Goal: Task Accomplishment & Management: Manage account settings

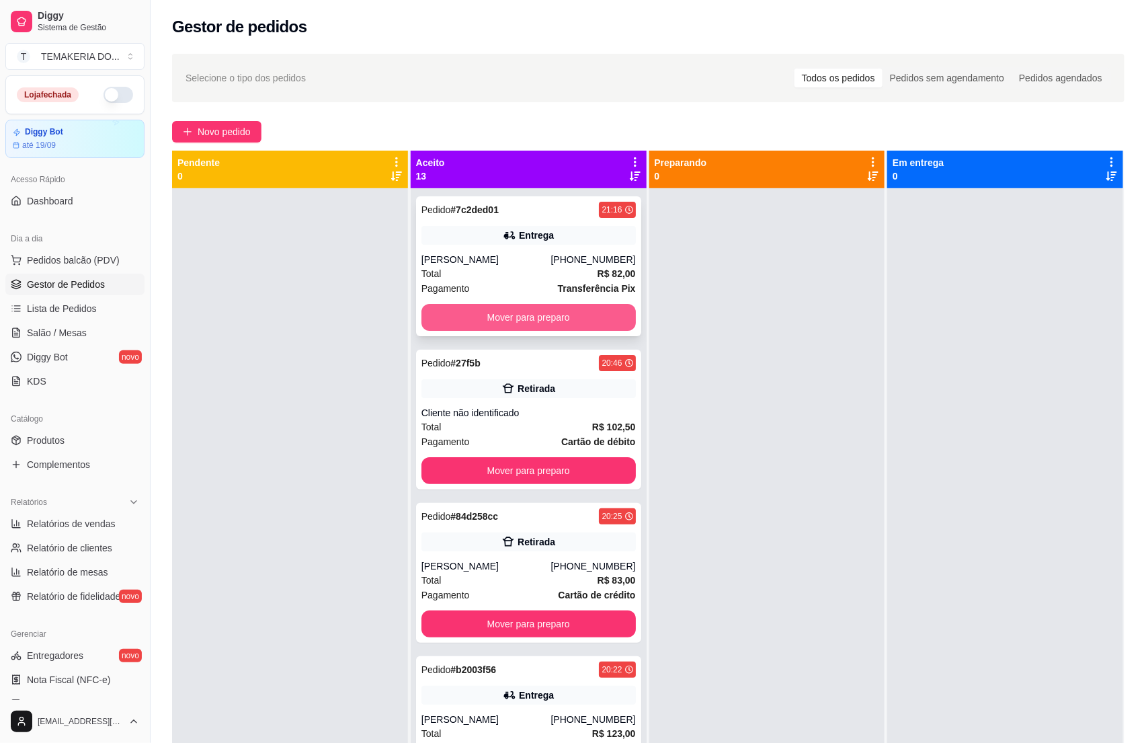
click at [513, 313] on button "Mover para preparo" at bounding box center [529, 317] width 214 height 27
click at [525, 457] on button "Mover para preparo" at bounding box center [529, 470] width 214 height 27
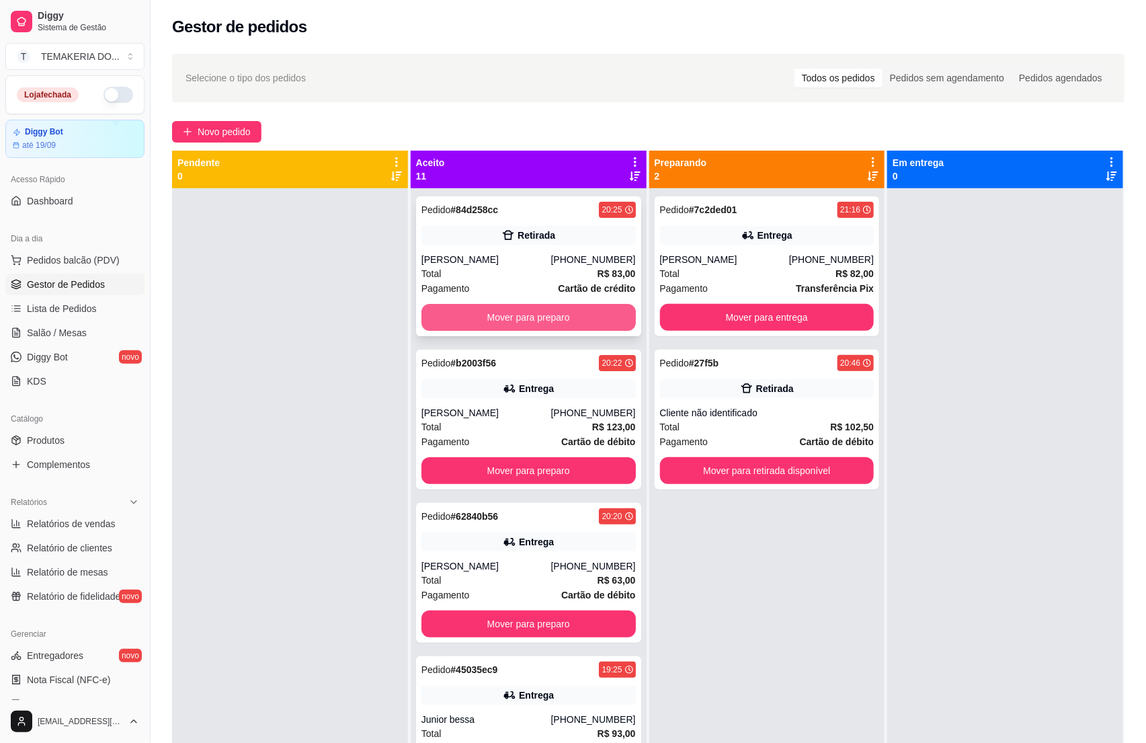
click at [530, 317] on button "Mover para preparo" at bounding box center [529, 317] width 214 height 27
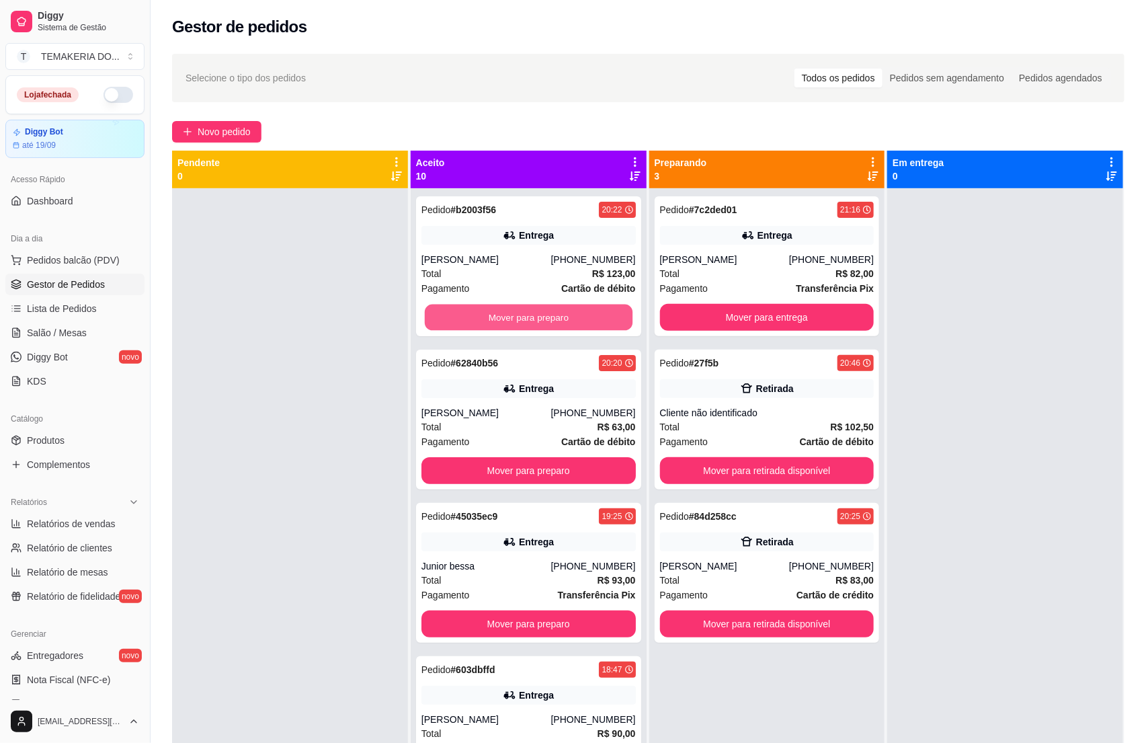
click at [537, 317] on button "Mover para preparo" at bounding box center [529, 318] width 208 height 26
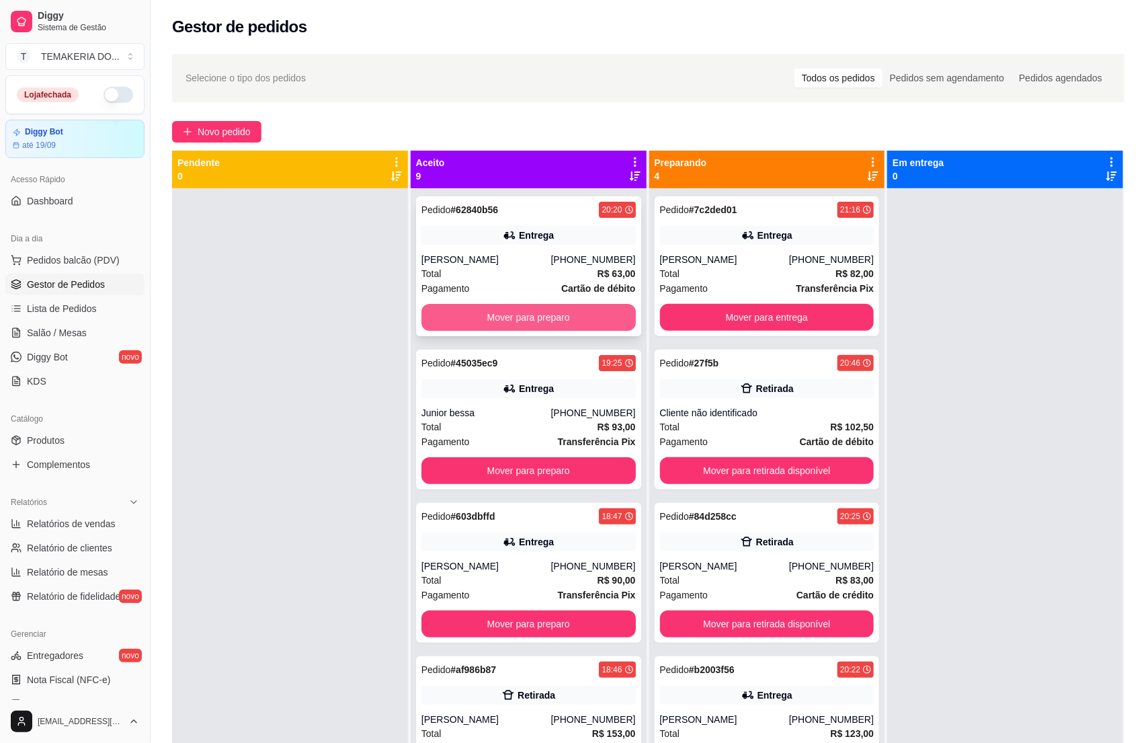
click at [537, 315] on button "Mover para preparo" at bounding box center [529, 317] width 214 height 27
click at [537, 457] on button "Mover para preparo" at bounding box center [529, 470] width 214 height 27
click at [539, 457] on button "Mover para preparo" at bounding box center [529, 470] width 214 height 27
click at [551, 315] on button "Mover para preparo" at bounding box center [529, 318] width 208 height 26
click at [553, 457] on button "Mover para preparo" at bounding box center [529, 470] width 214 height 27
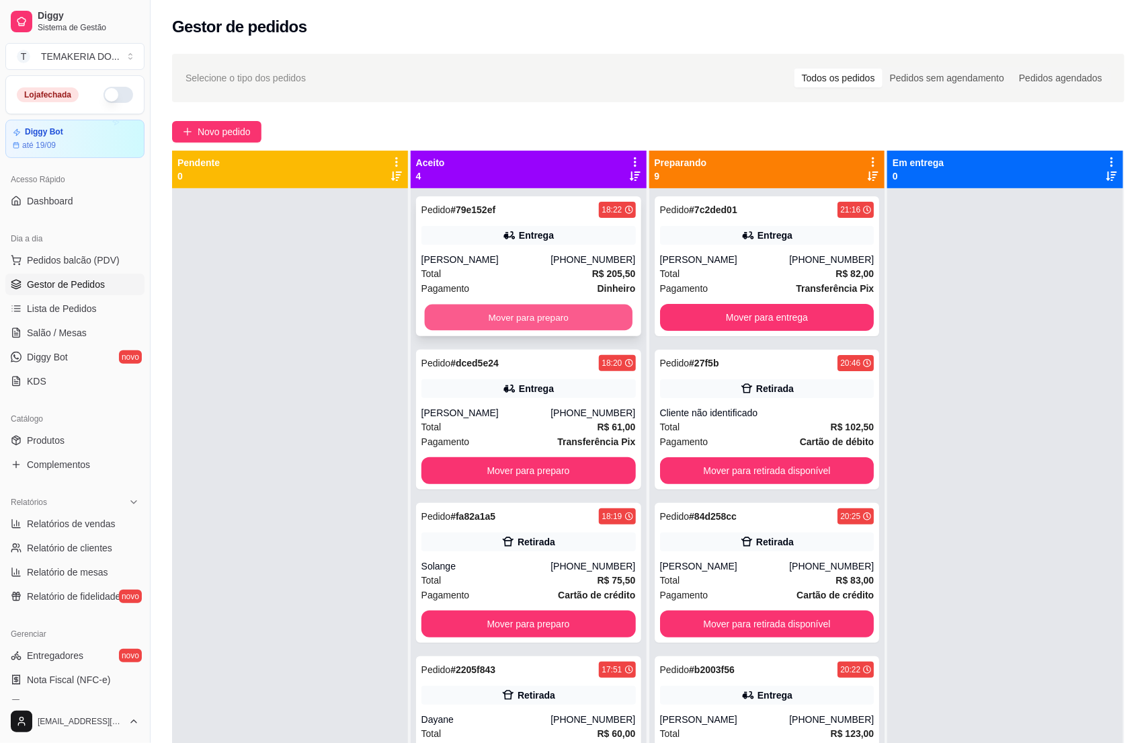
click at [555, 315] on button "Mover para preparo" at bounding box center [529, 318] width 208 height 26
click at [559, 315] on div "Mover para preparo" at bounding box center [529, 317] width 214 height 27
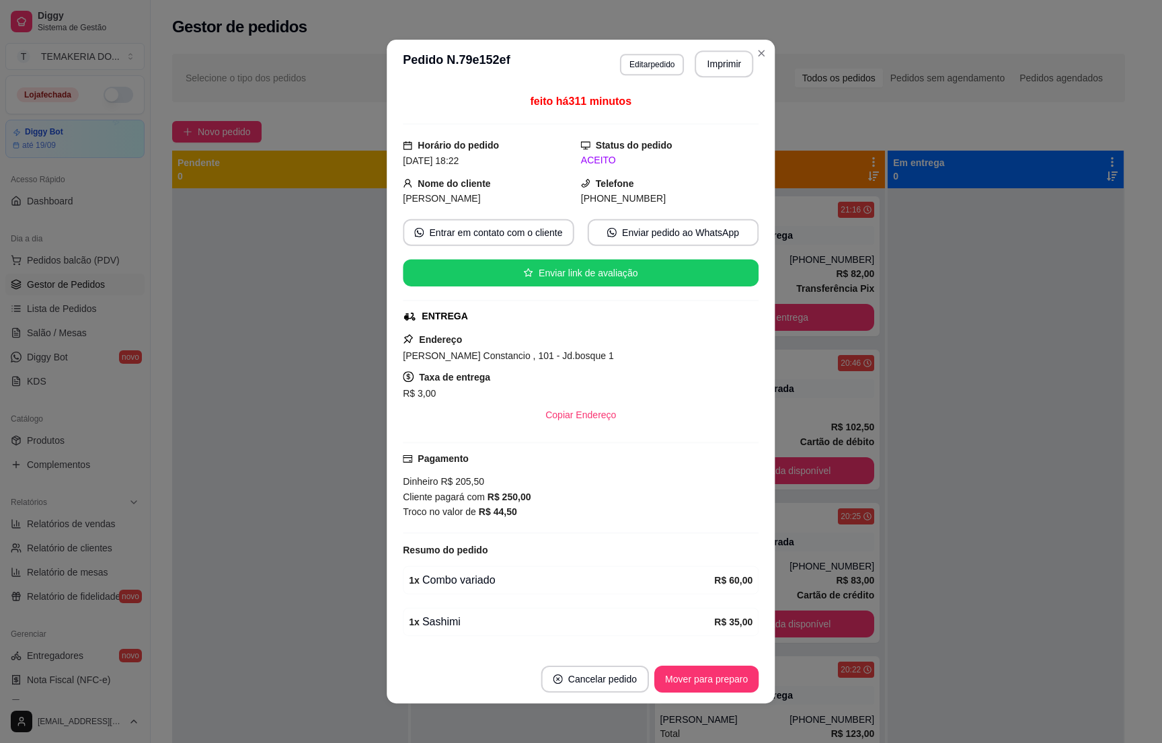
click at [561, 317] on div "ENTREGA" at bounding box center [579, 316] width 353 height 14
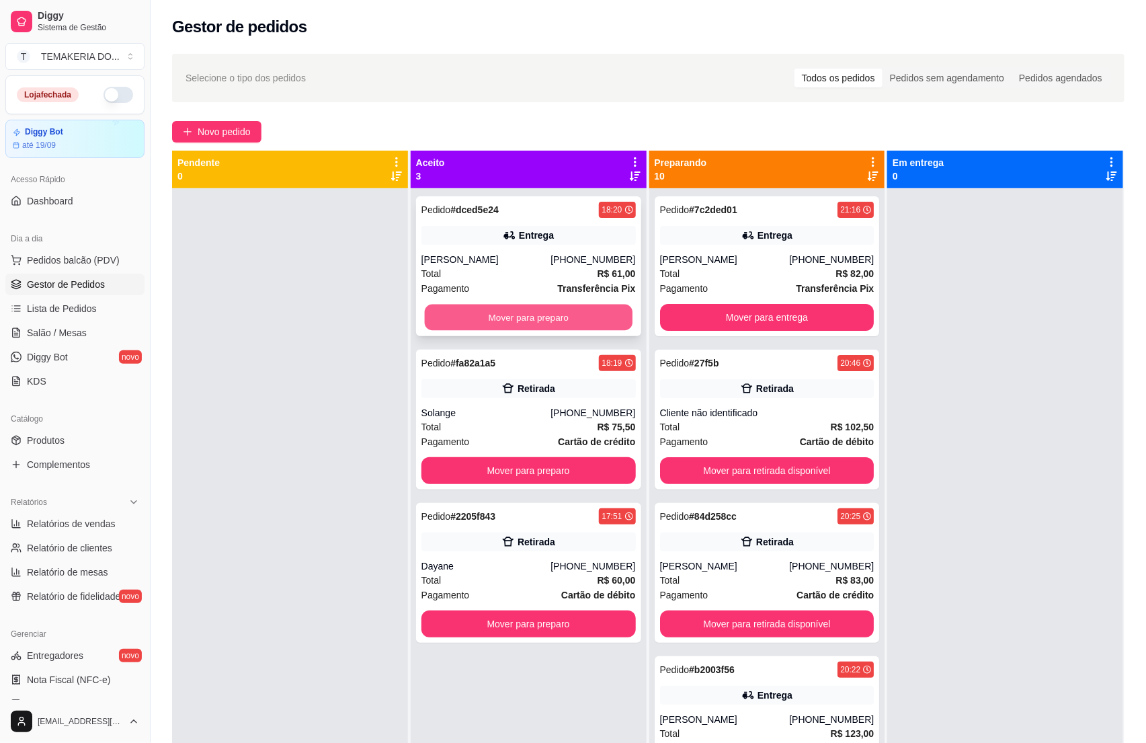
click at [446, 323] on button "Mover para preparo" at bounding box center [529, 318] width 208 height 26
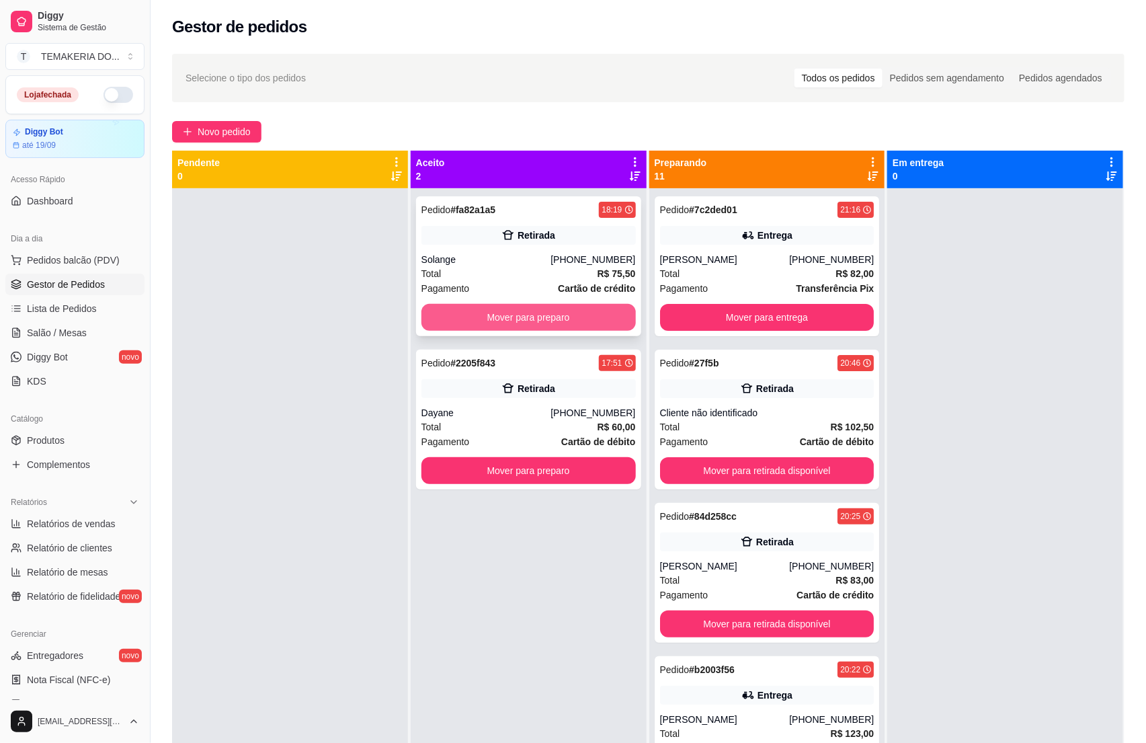
click at [482, 317] on button "Mover para preparo" at bounding box center [529, 317] width 214 height 27
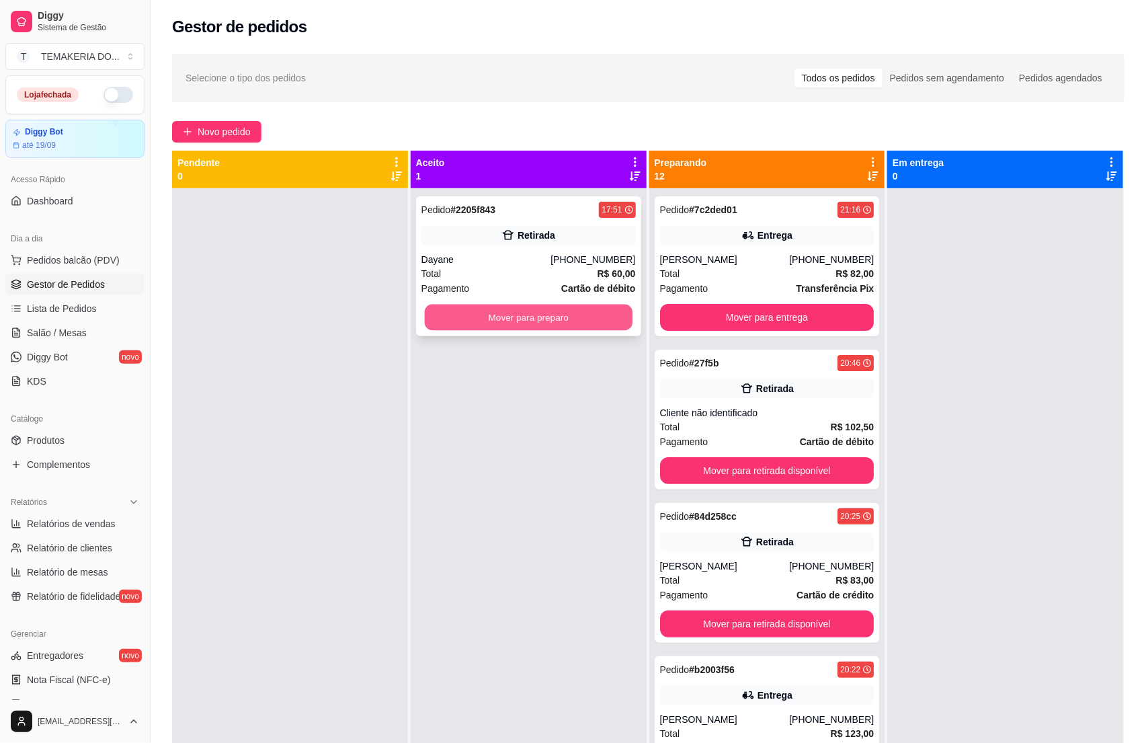
click at [539, 317] on button "Mover para preparo" at bounding box center [529, 318] width 208 height 26
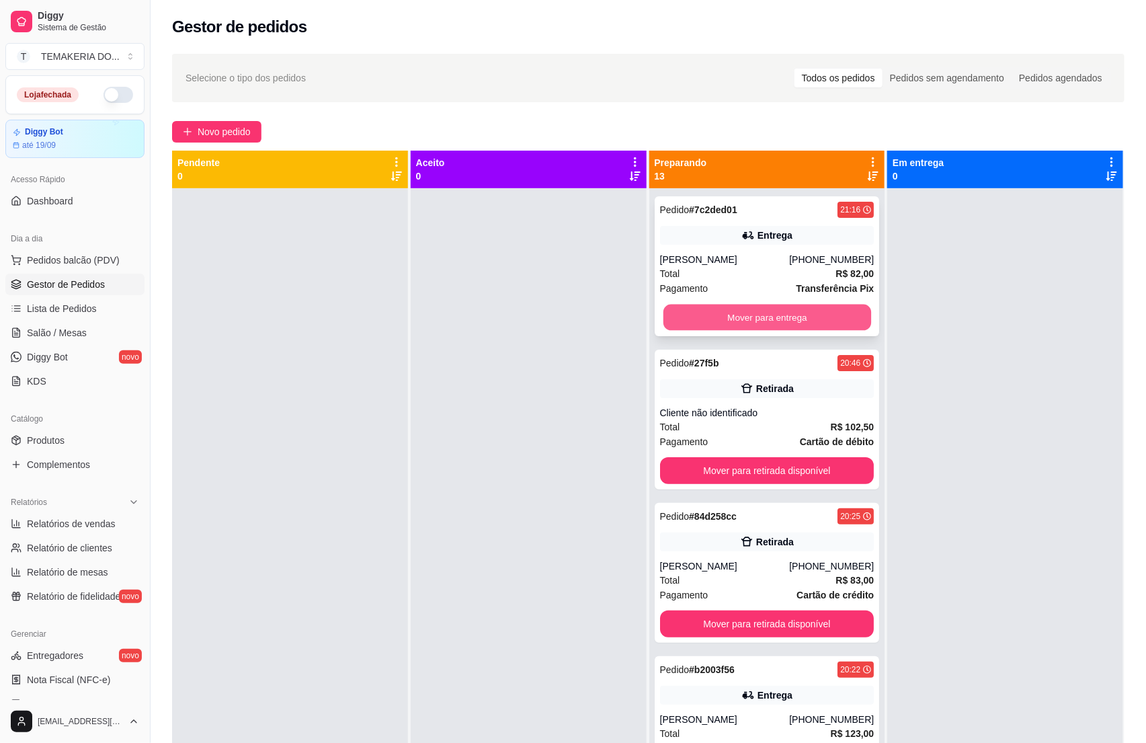
click at [670, 309] on button "Mover para entrega" at bounding box center [767, 318] width 208 height 26
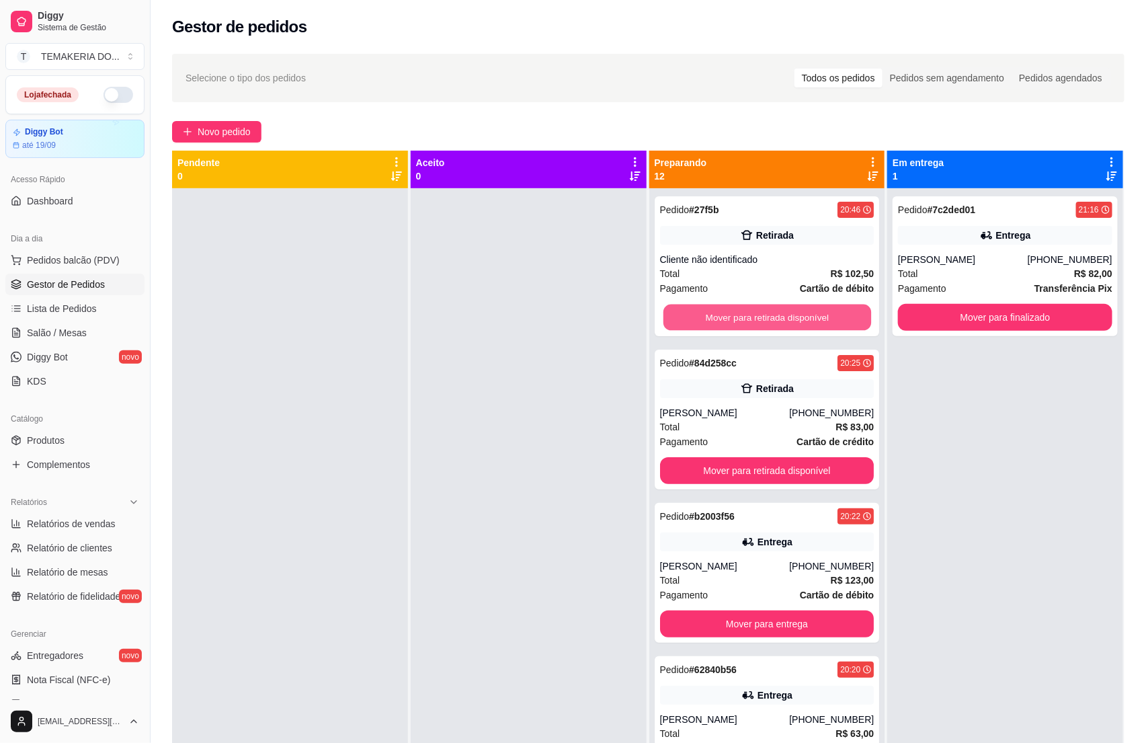
click at [700, 317] on button "Mover para retirada disponível" at bounding box center [767, 318] width 208 height 26
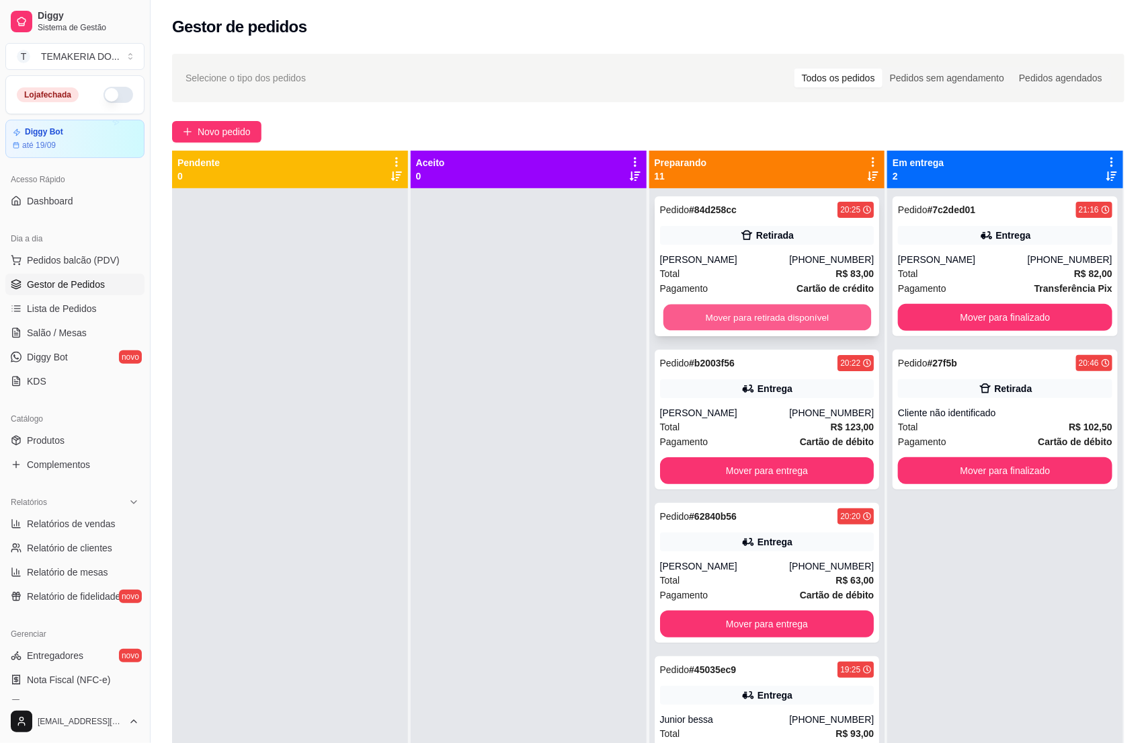
click at [770, 317] on button "Mover para retirada disponível" at bounding box center [767, 318] width 208 height 26
click at [783, 457] on button "Mover para entrega" at bounding box center [767, 470] width 214 height 27
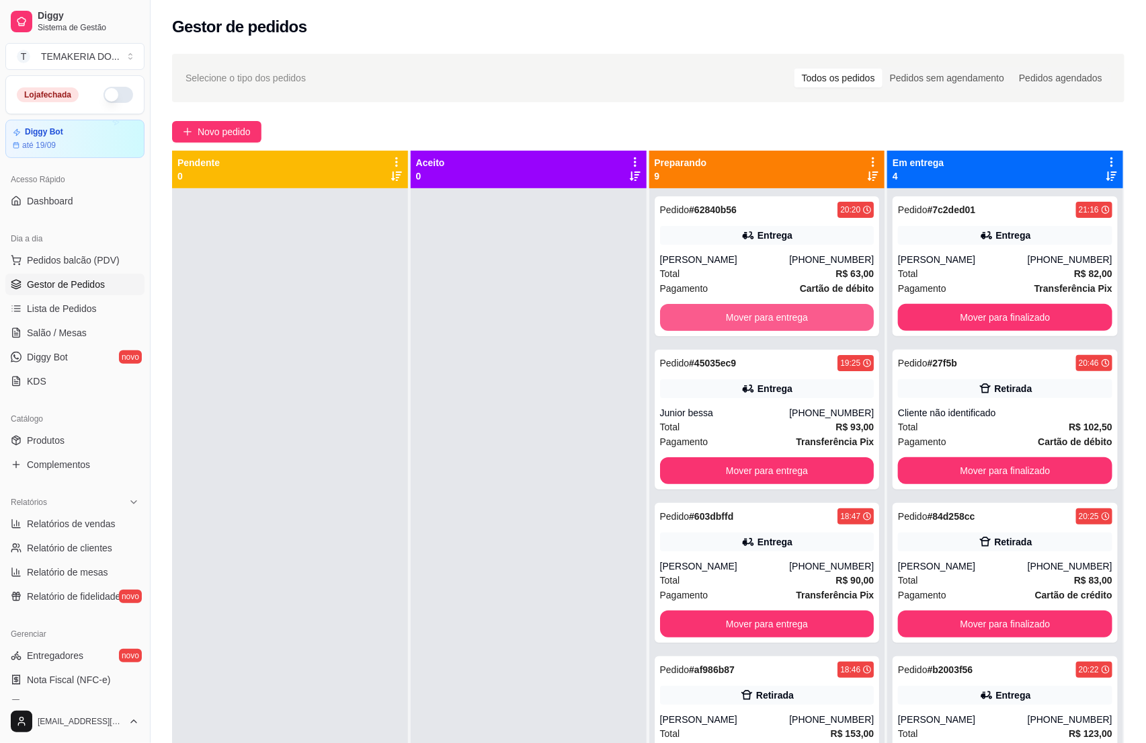
click at [783, 317] on button "Mover para entrega" at bounding box center [767, 317] width 214 height 27
click at [781, 457] on button "Mover para entrega" at bounding box center [767, 470] width 214 height 27
click at [779, 457] on button "Mover para retirada disponível" at bounding box center [767, 470] width 214 height 27
click at [763, 457] on button "Mover para entrega" at bounding box center [767, 470] width 214 height 27
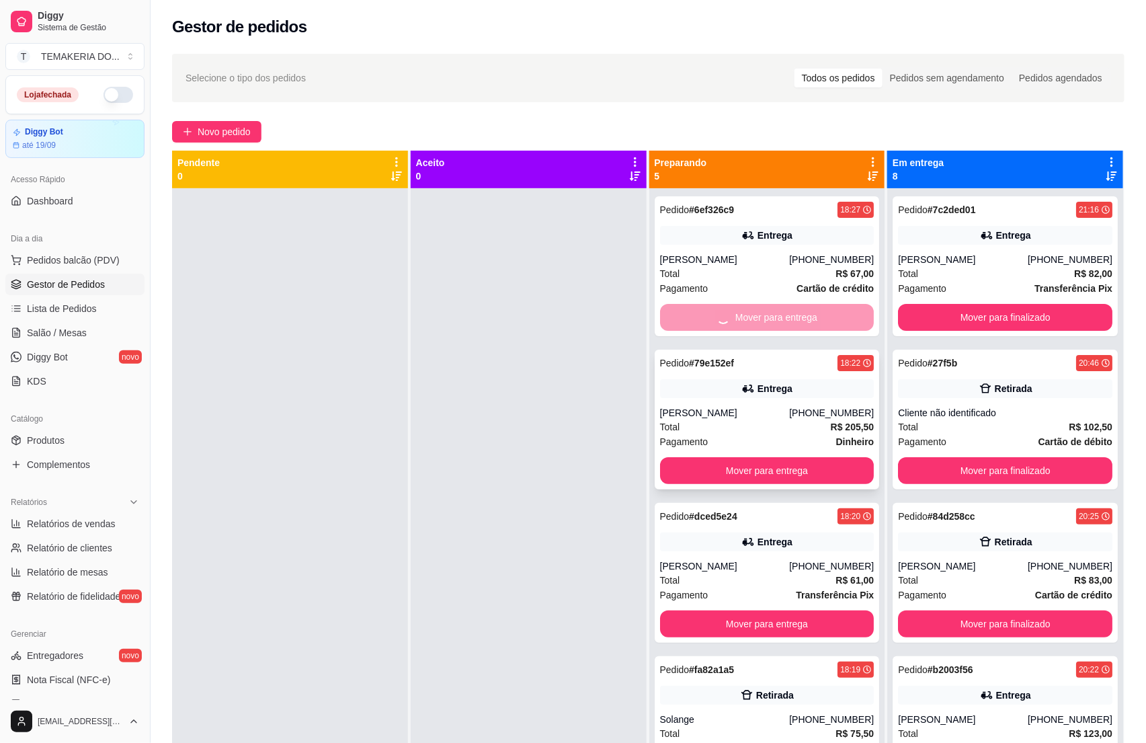
click at [747, 457] on button "Mover para entrega" at bounding box center [767, 470] width 214 height 27
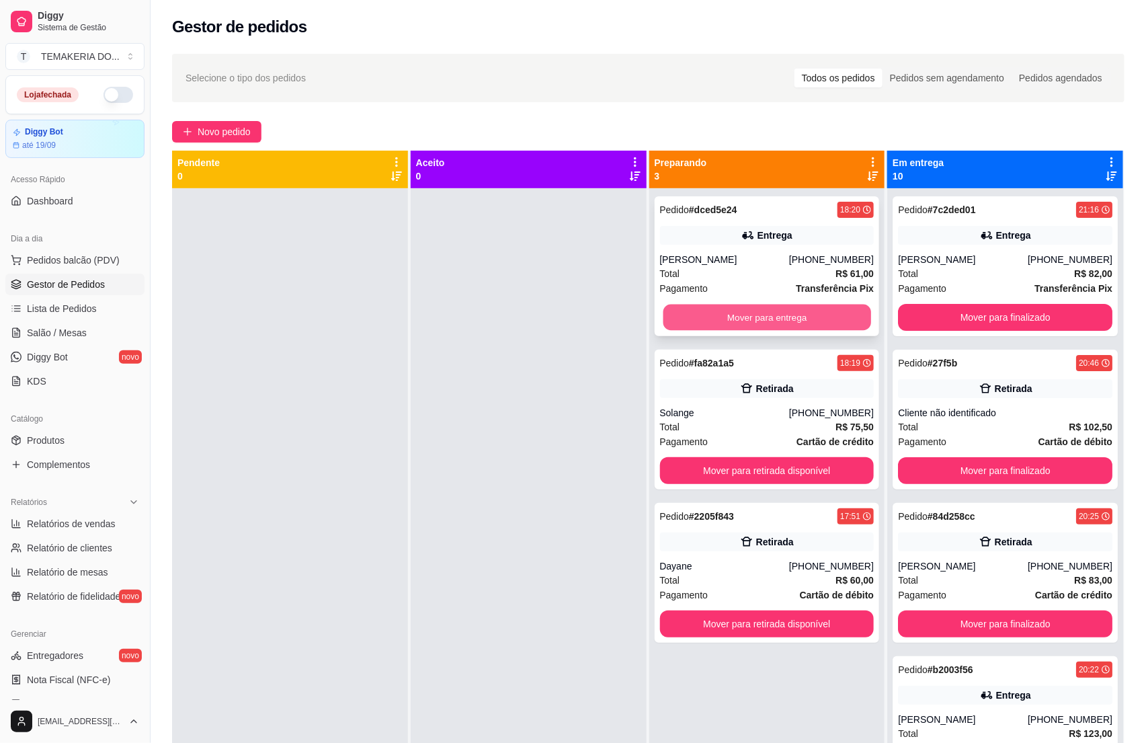
click at [781, 321] on button "Mover para entrega" at bounding box center [767, 318] width 208 height 26
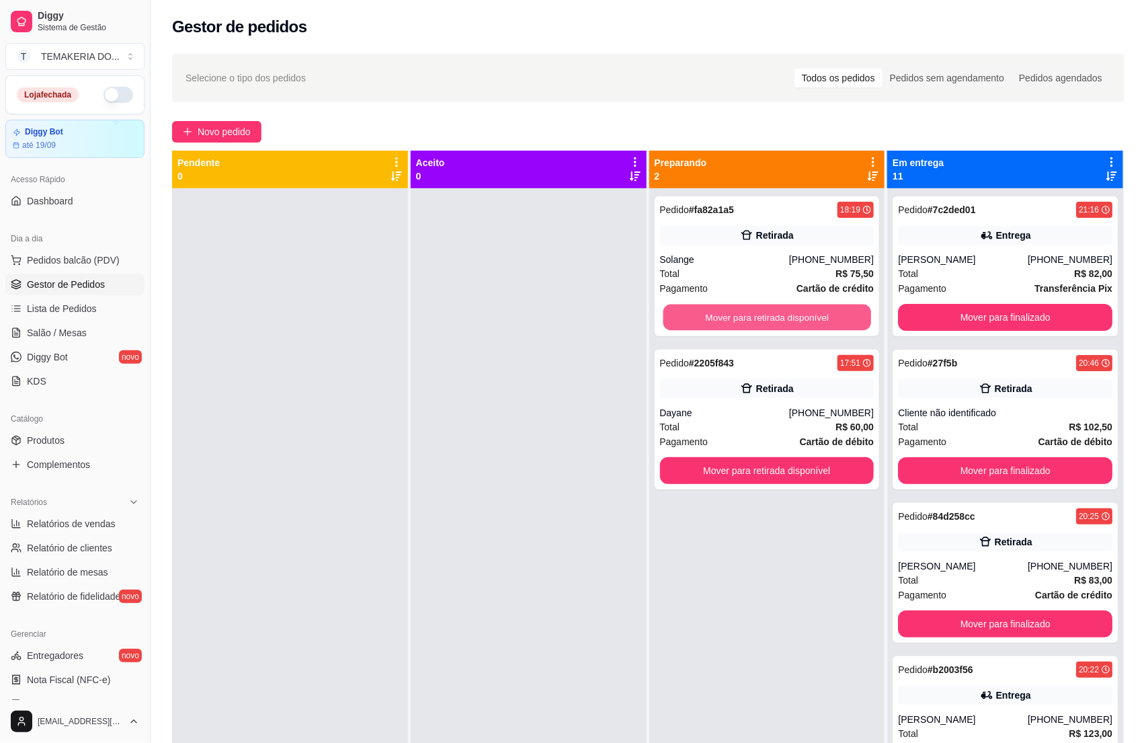
click at [793, 323] on button "Mover para retirada disponível" at bounding box center [767, 318] width 208 height 26
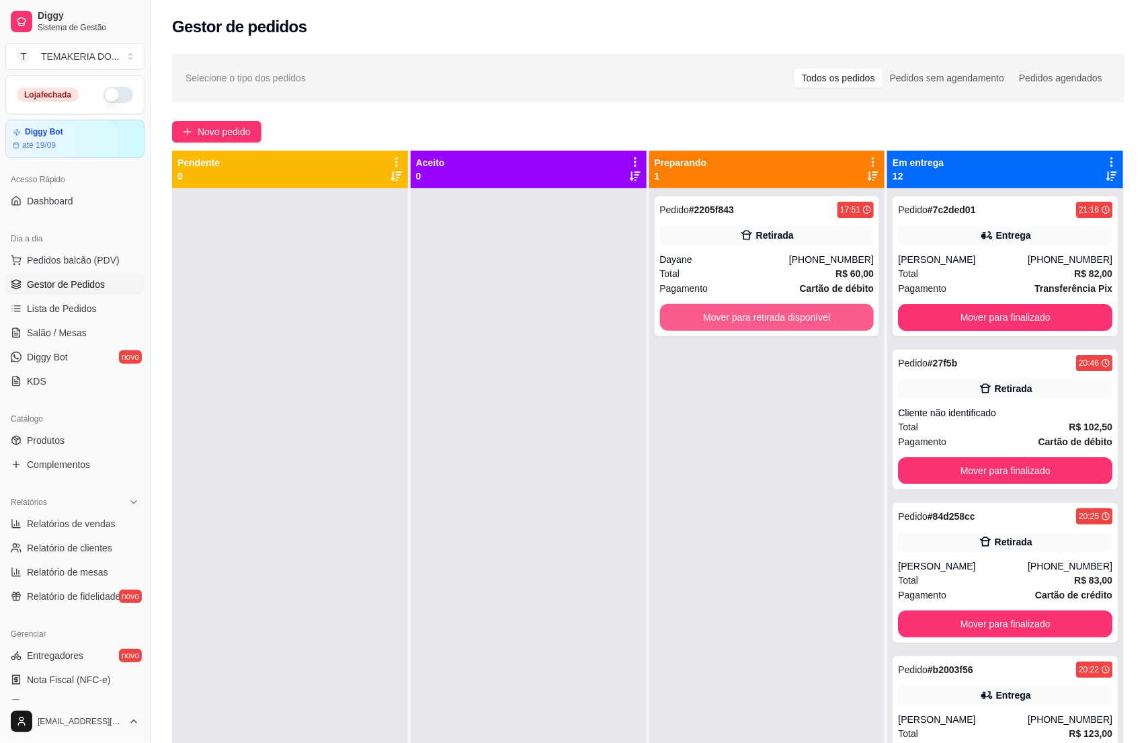
click at [793, 323] on button "Mover para retirada disponível" at bounding box center [767, 317] width 214 height 27
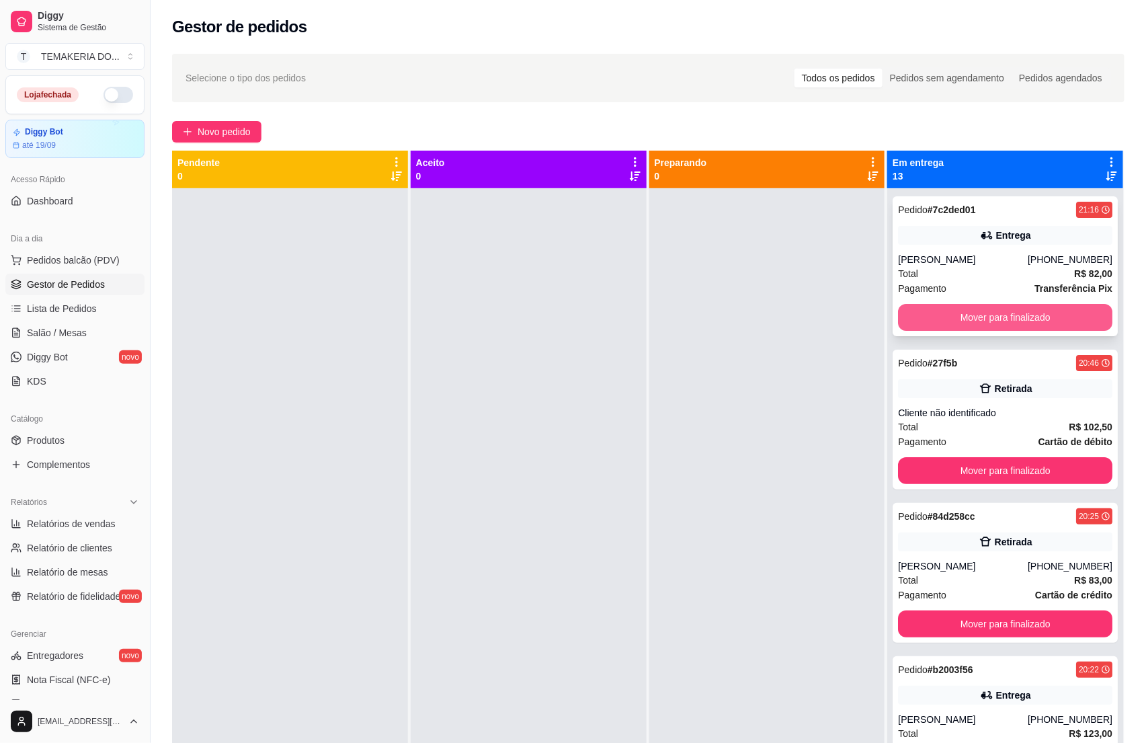
click at [918, 311] on button "Mover para finalizado" at bounding box center [1005, 317] width 214 height 27
click at [954, 331] on div "Pedido # 27f5b 20:46 Retirada Cliente não identificado Total R$ 102,50 Pagament…" at bounding box center [1005, 266] width 225 height 140
click at [964, 321] on button "Mover para finalizado" at bounding box center [1005, 317] width 214 height 27
click at [964, 323] on button "Mover para finalizado" at bounding box center [1006, 318] width 208 height 26
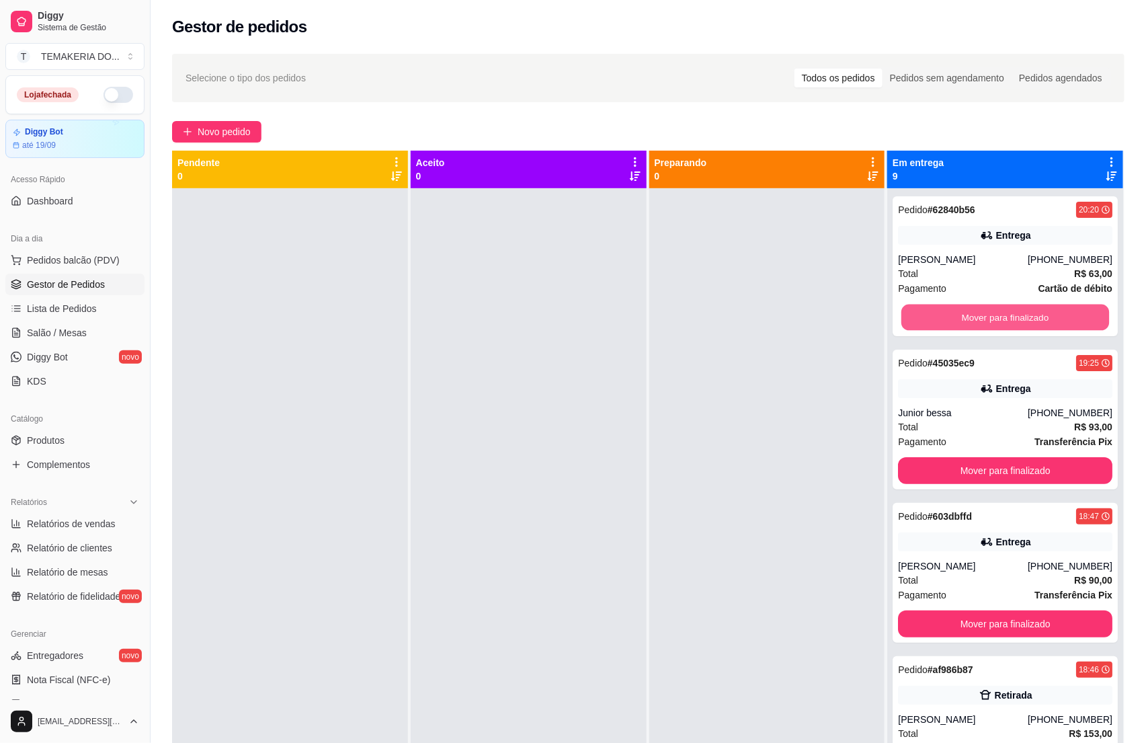
click at [964, 323] on button "Mover para finalizado" at bounding box center [1006, 318] width 208 height 26
click at [964, 323] on button "Mover para finalizado" at bounding box center [1005, 317] width 214 height 27
click at [912, 317] on button "Mover para finalizado" at bounding box center [1005, 317] width 214 height 27
click at [946, 457] on button "Mover para finalizado" at bounding box center [1005, 470] width 214 height 27
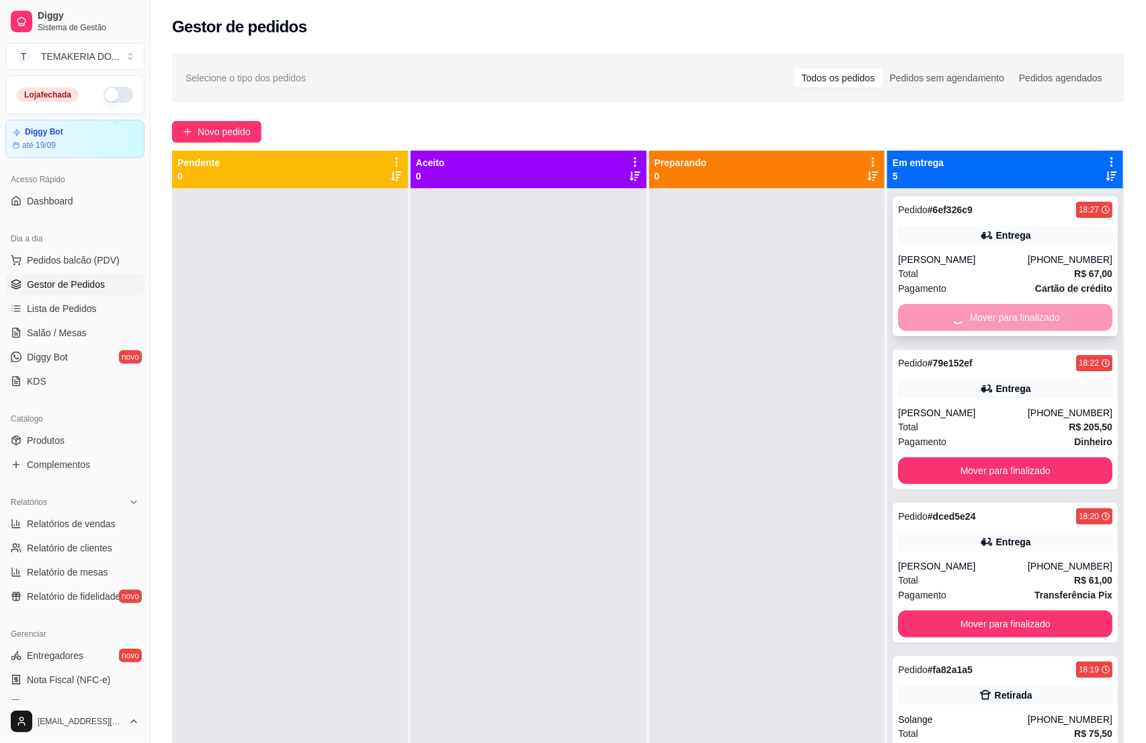
click at [962, 457] on button "Mover para finalizado" at bounding box center [1005, 470] width 214 height 27
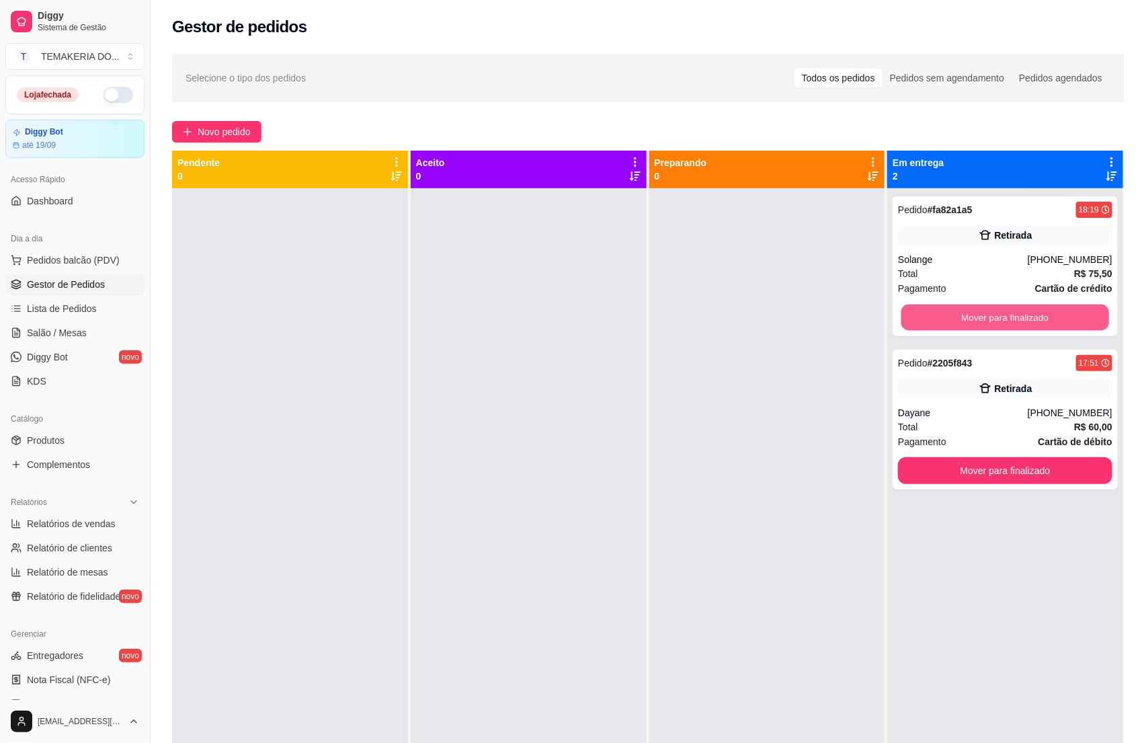
click at [962, 317] on button "Mover para finalizado" at bounding box center [1006, 318] width 208 height 26
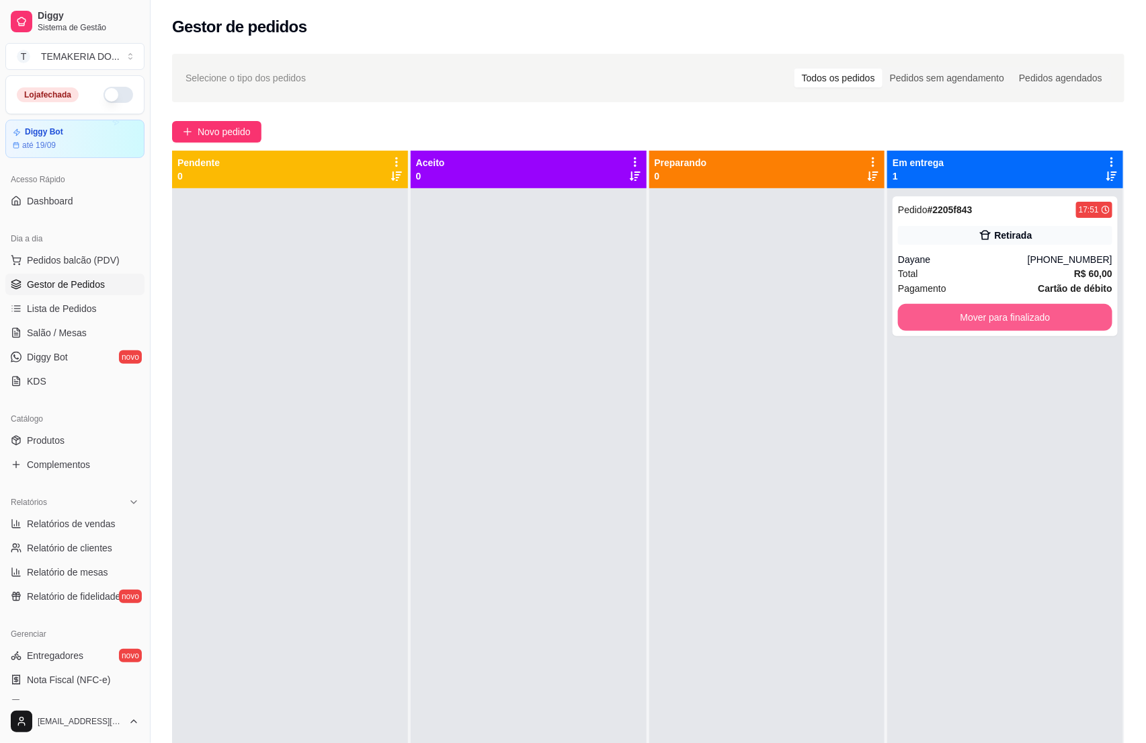
click at [962, 317] on button "Mover para finalizado" at bounding box center [1005, 317] width 214 height 27
